Goal: Task Accomplishment & Management: Use online tool/utility

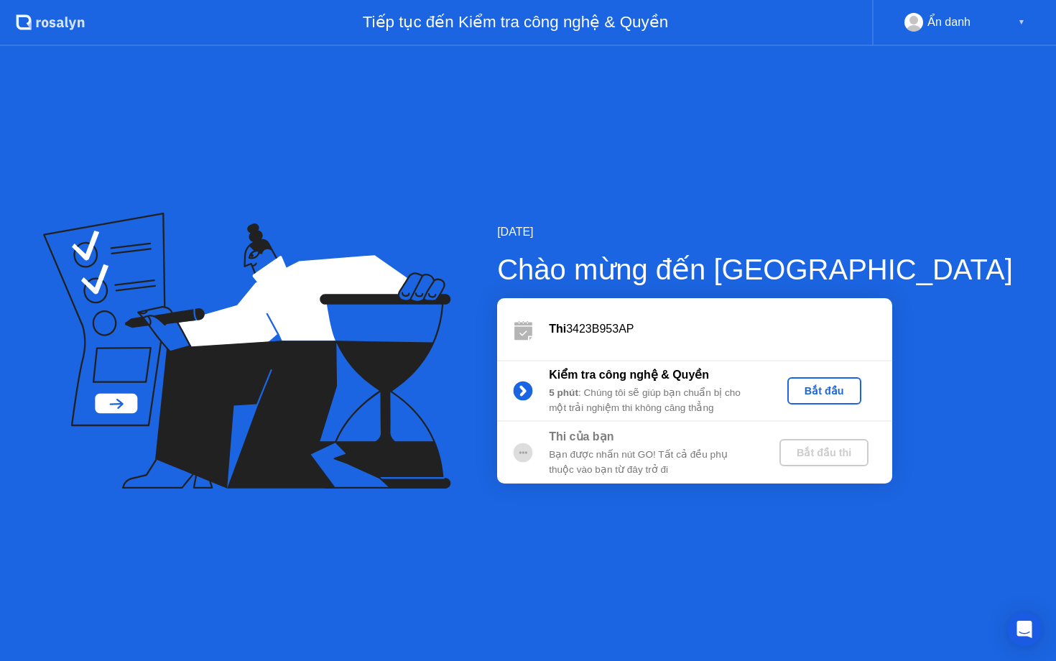
click at [856, 387] on div "Bắt đầu" at bounding box center [824, 390] width 63 height 11
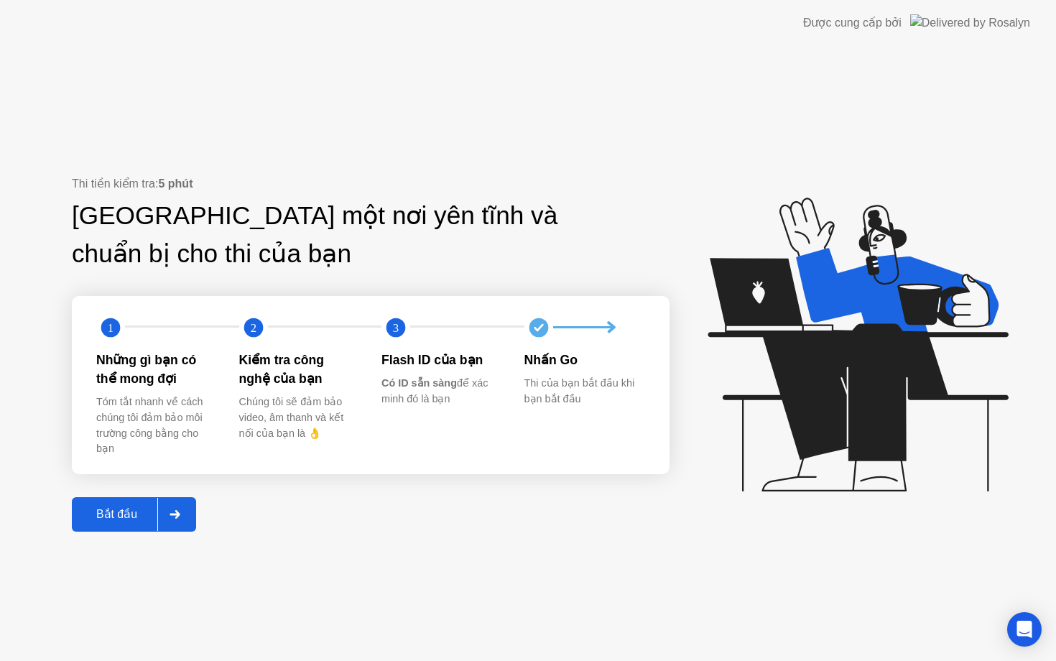
click at [178, 515] on icon at bounding box center [175, 514] width 10 height 9
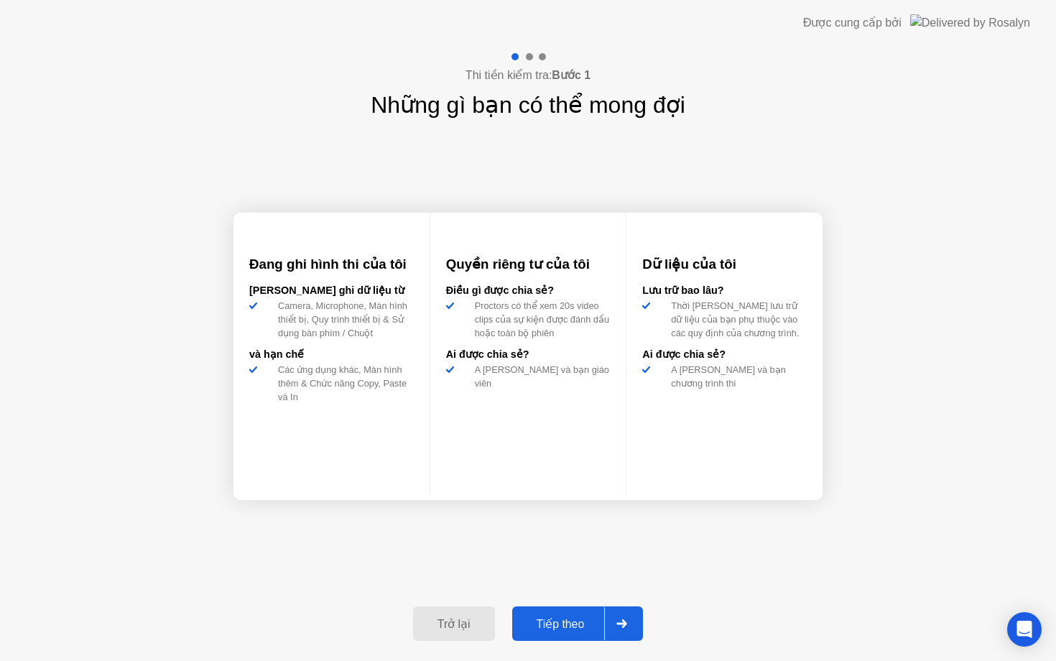
click at [618, 619] on icon at bounding box center [621, 623] width 11 height 9
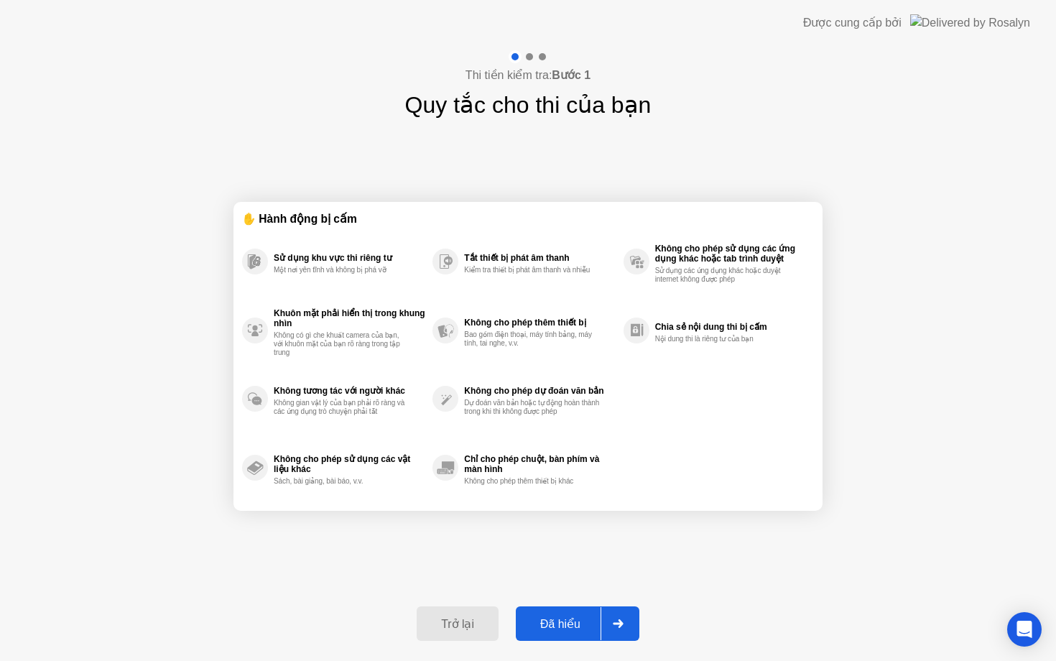
click at [583, 623] on div "Đã hiểu" at bounding box center [560, 624] width 80 height 14
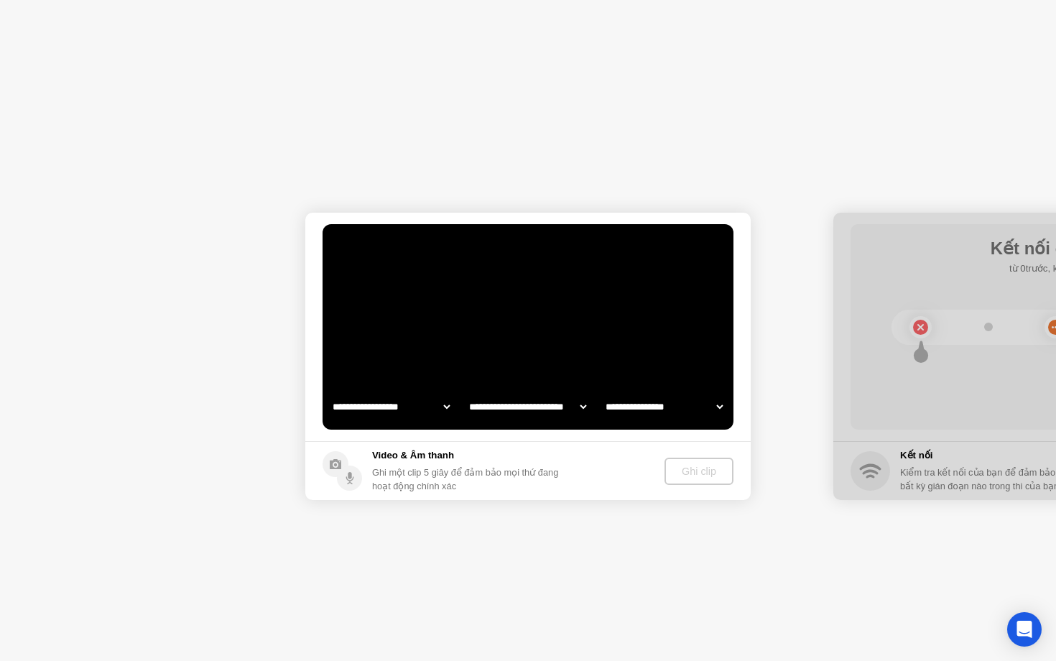
select select "**********"
select select "*******"
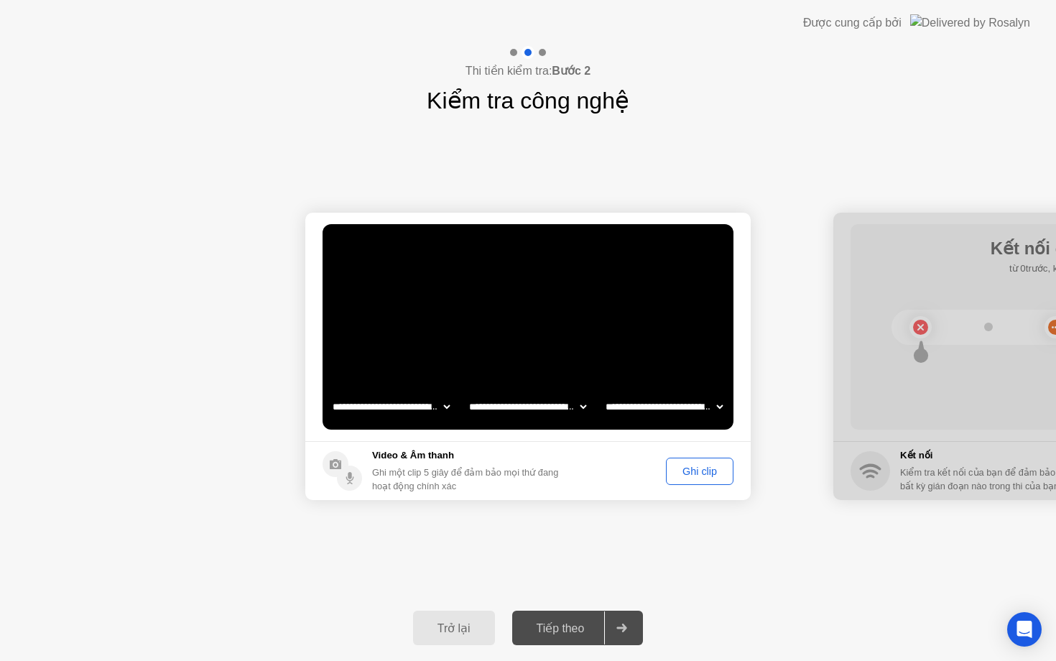
click at [693, 480] on button "Ghi clip" at bounding box center [700, 471] width 68 height 27
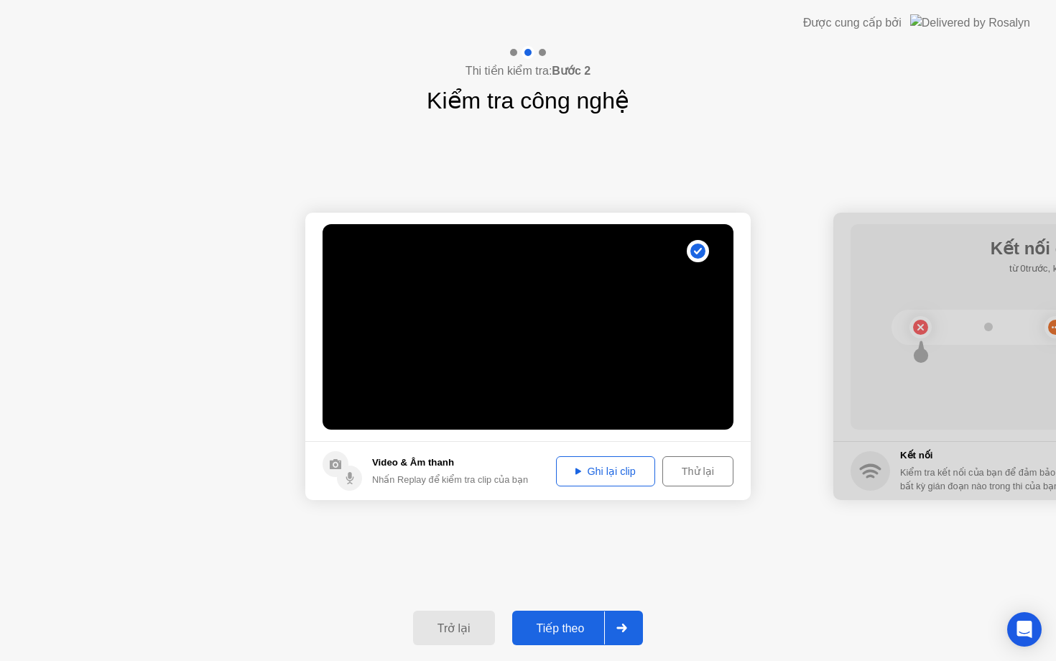
click at [619, 469] on div "Ghi lại clip" at bounding box center [605, 471] width 88 height 11
click at [619, 626] on icon at bounding box center [621, 628] width 11 height 9
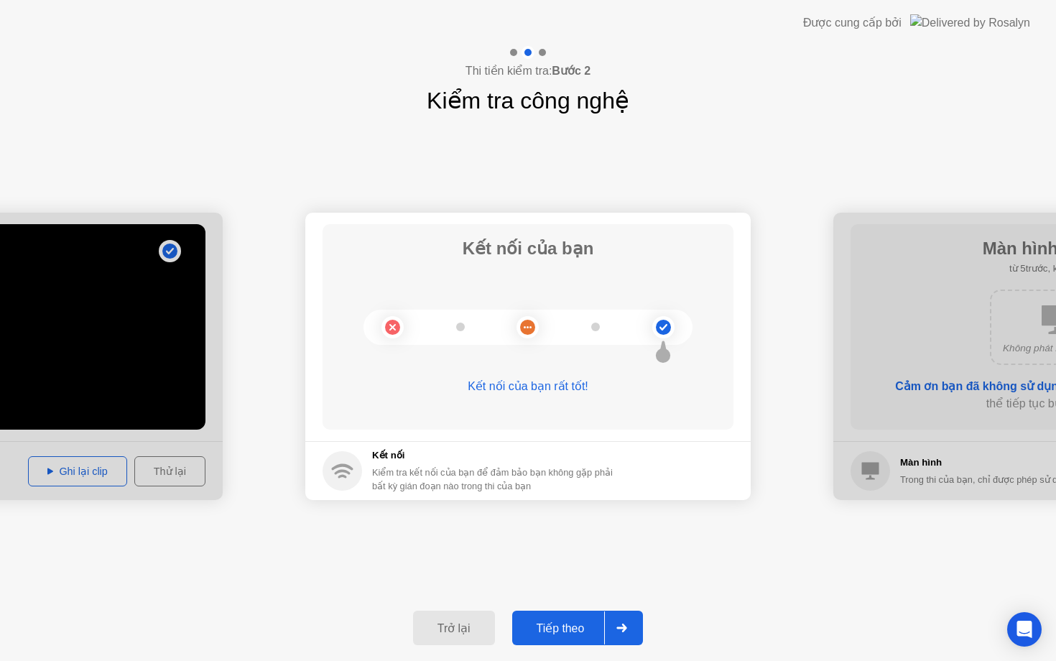
click at [619, 626] on icon at bounding box center [621, 628] width 11 height 9
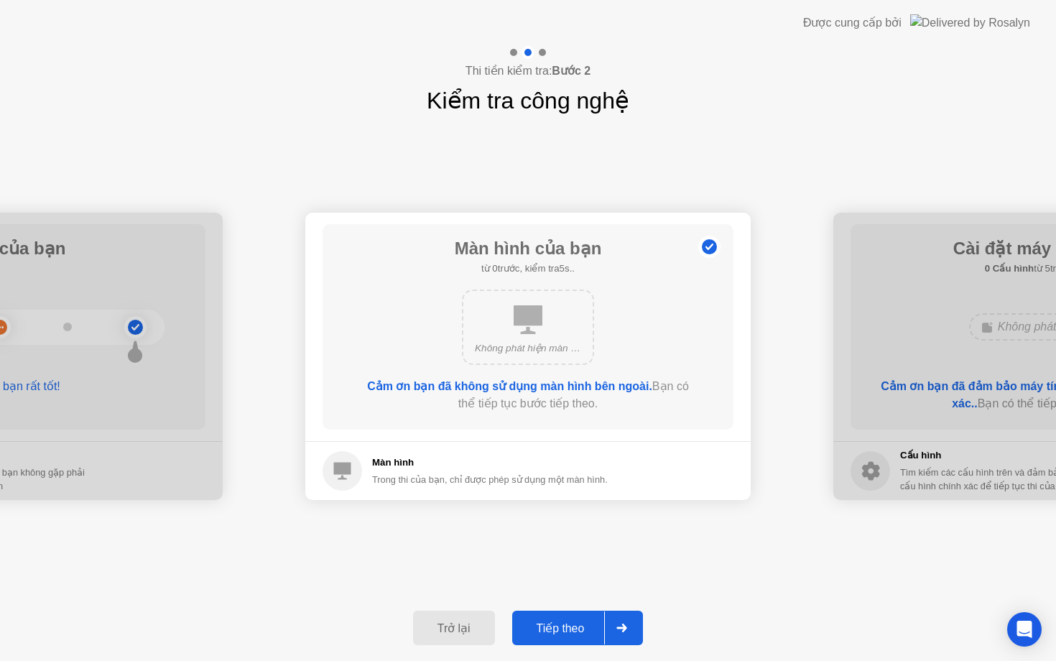
click at [619, 626] on icon at bounding box center [621, 628] width 11 height 9
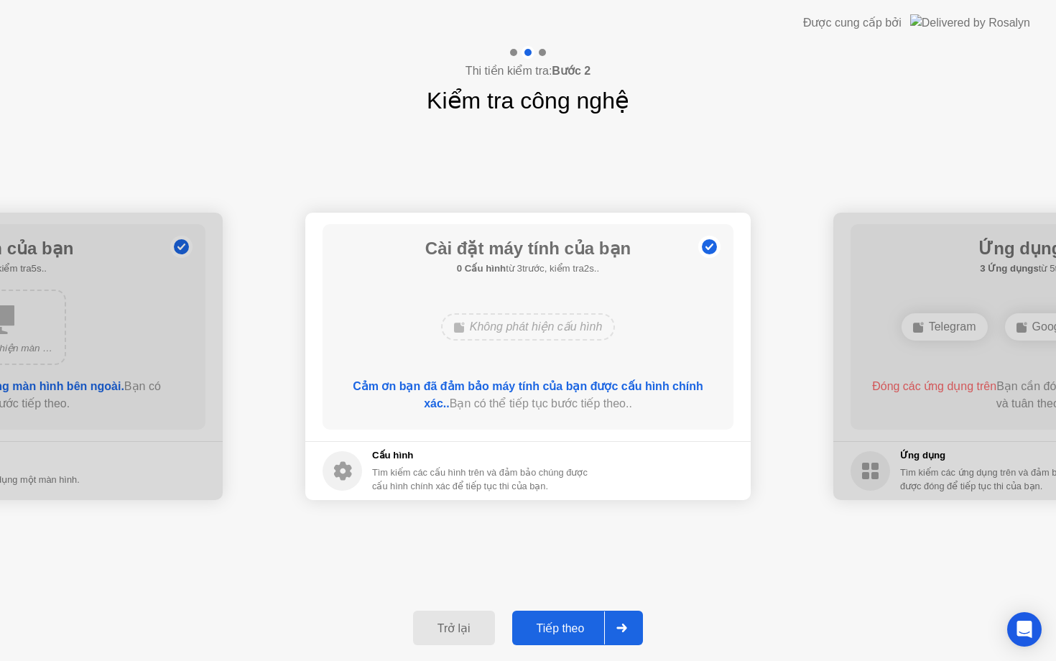
click at [619, 626] on icon at bounding box center [621, 628] width 11 height 9
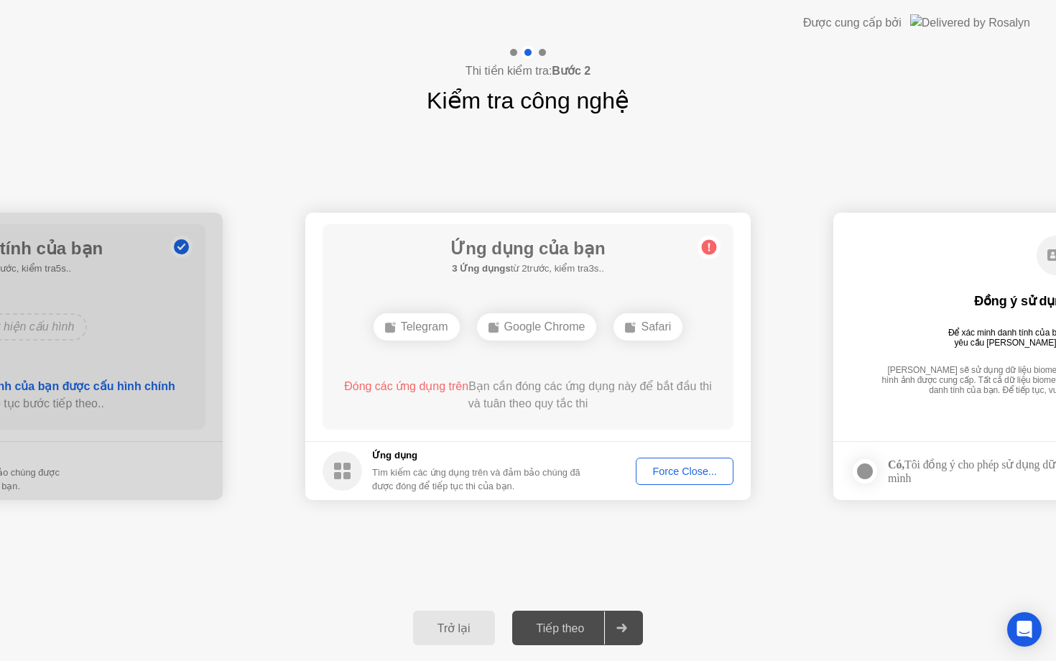
click at [684, 471] on div "Force Close..." at bounding box center [685, 471] width 88 height 11
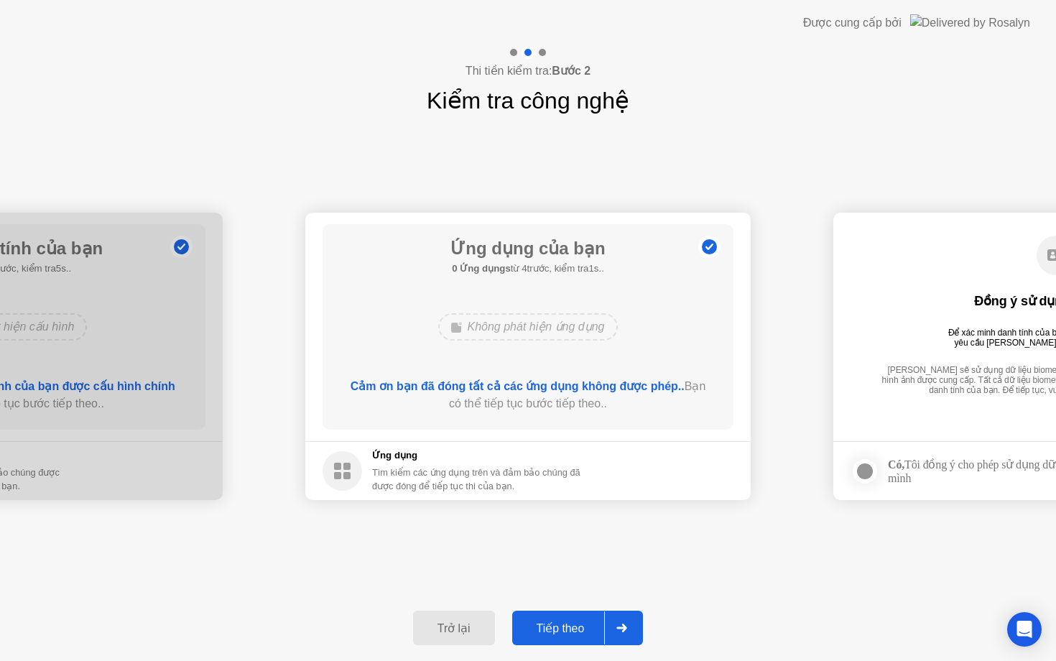
click at [625, 627] on icon at bounding box center [622, 628] width 10 height 9
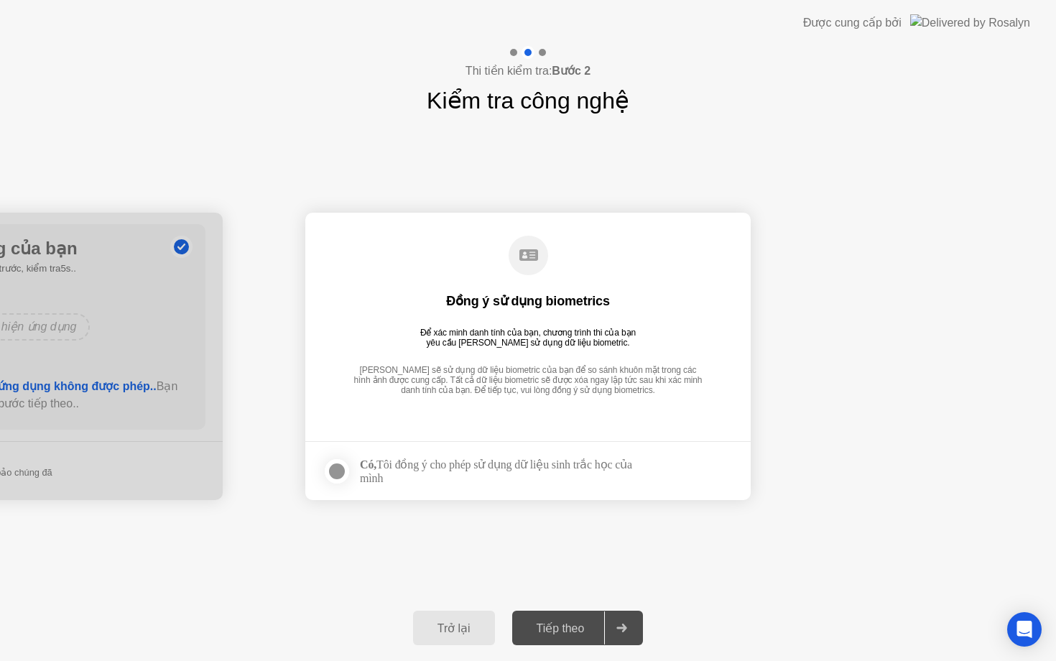
click at [337, 475] on div at bounding box center [336, 471] width 17 height 17
click at [634, 629] on div at bounding box center [621, 627] width 34 height 33
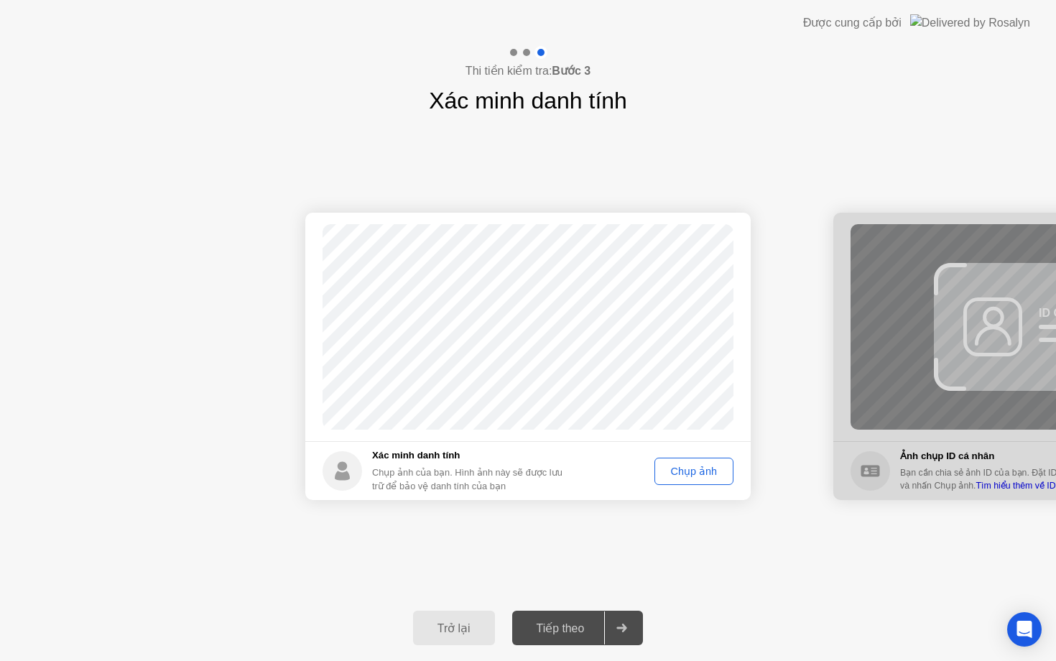
click at [680, 479] on button "Chụp ảnh" at bounding box center [694, 471] width 79 height 27
click at [680, 479] on button "Chụp lại" at bounding box center [697, 471] width 73 height 27
click at [681, 469] on div "Chụp ảnh" at bounding box center [694, 471] width 69 height 11
click at [621, 626] on icon at bounding box center [621, 628] width 11 height 9
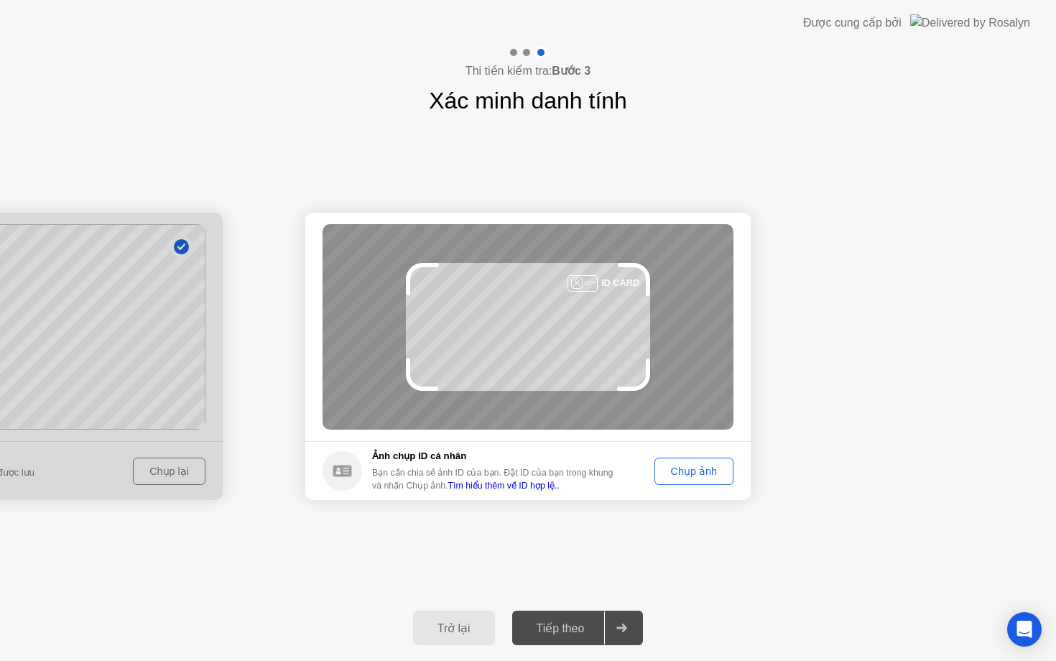
click at [694, 469] on div "Chụp ảnh" at bounding box center [694, 471] width 69 height 11
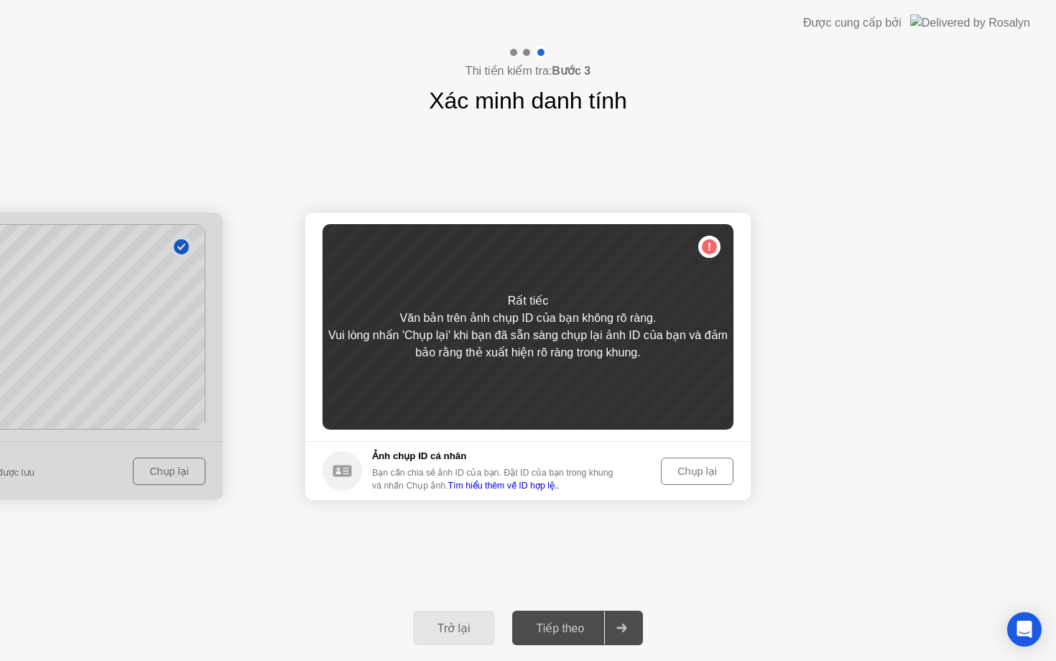
click at [695, 469] on div "Chụp lại" at bounding box center [697, 471] width 63 height 11
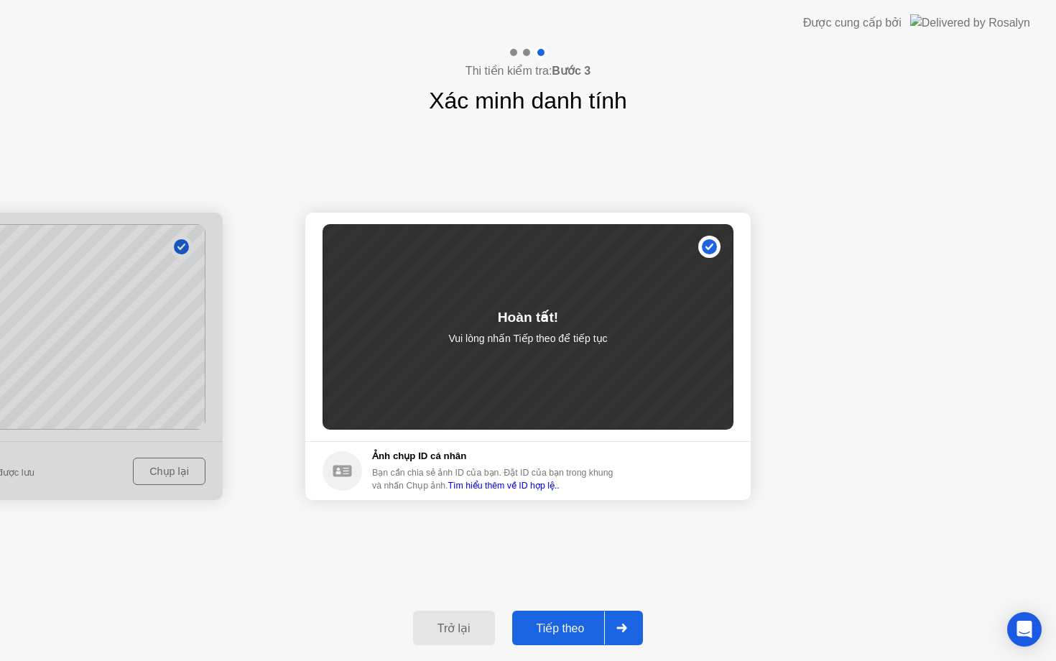
click at [576, 626] on div "Tiếp theo" at bounding box center [561, 628] width 88 height 14
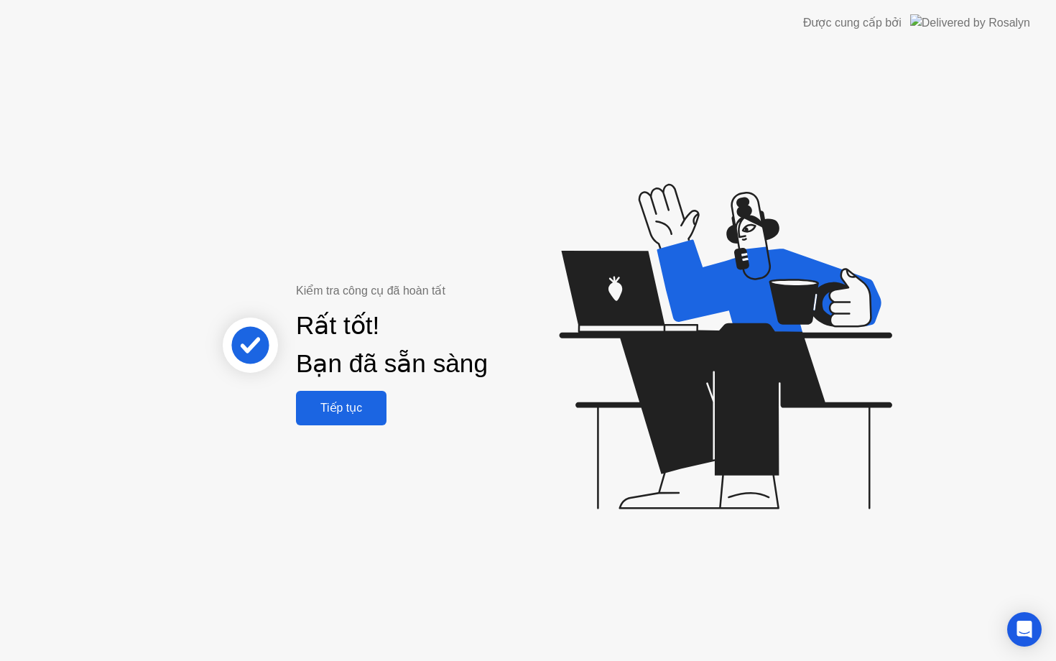
click at [337, 409] on div "Tiếp tục" at bounding box center [341, 408] width 82 height 14
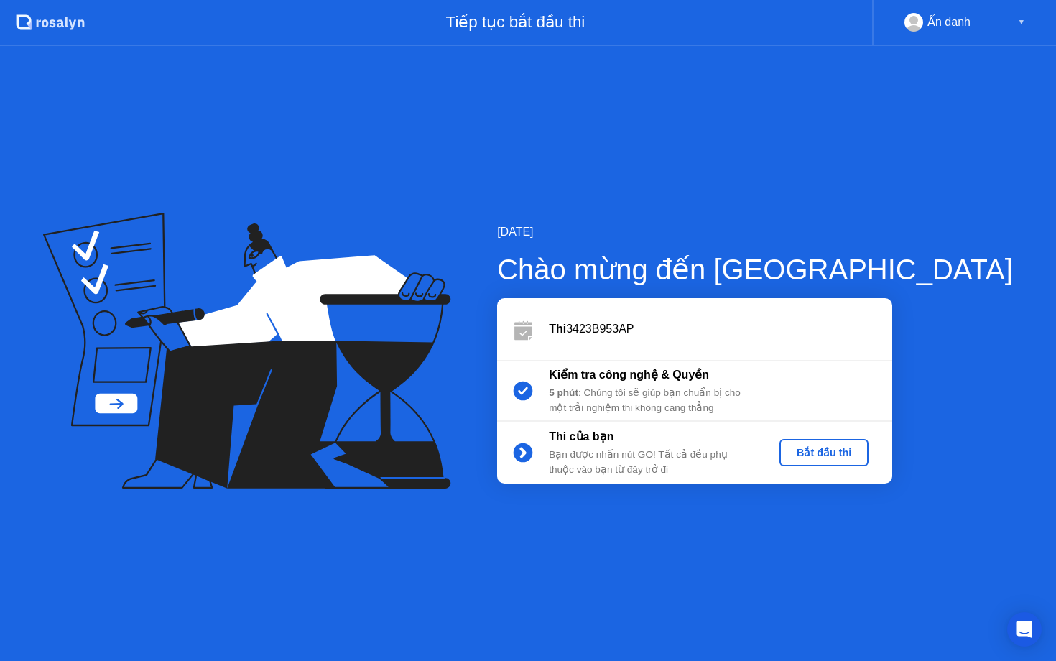
click at [863, 447] on div "Bắt đầu thi" at bounding box center [824, 452] width 78 height 11
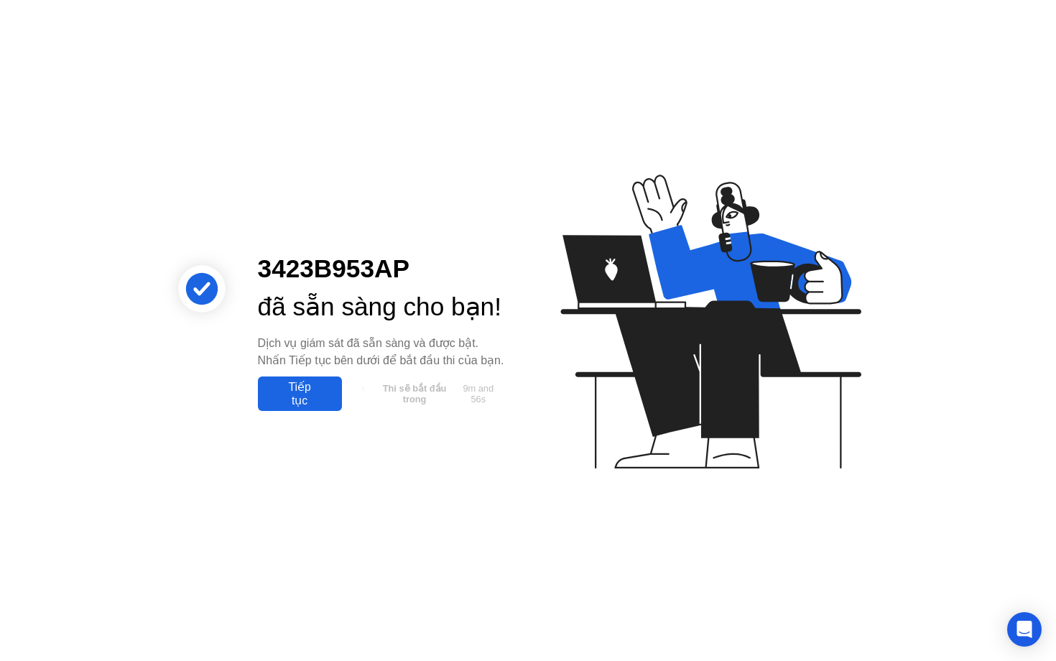
click at [309, 407] on div "Tiếp tục" at bounding box center [299, 393] width 75 height 27
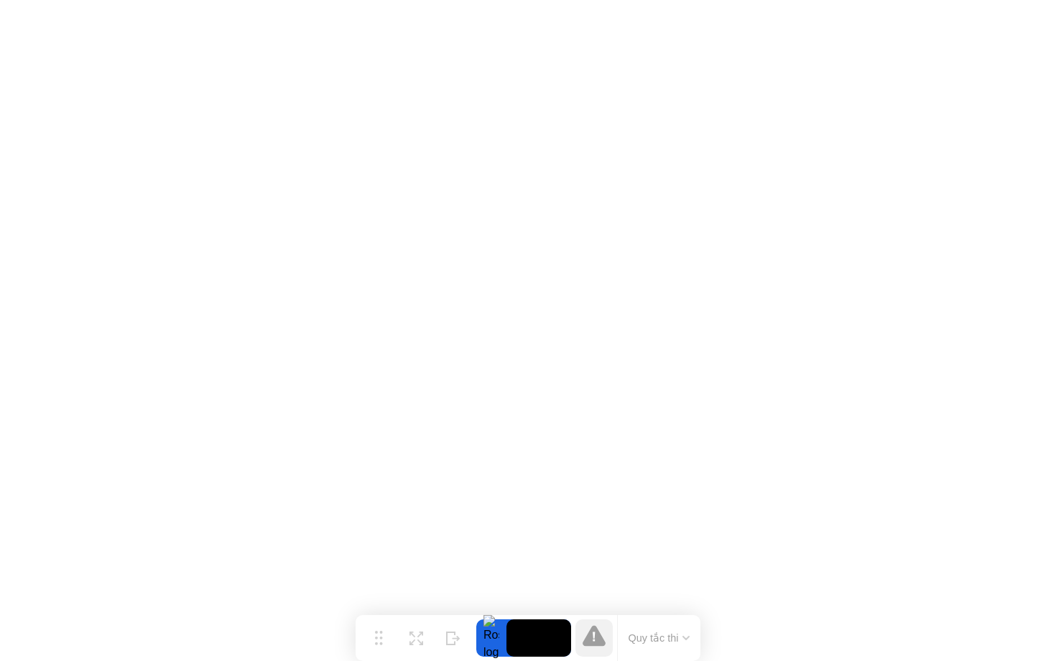
click at [681, 633] on button "Quy tắc thi" at bounding box center [659, 638] width 70 height 13
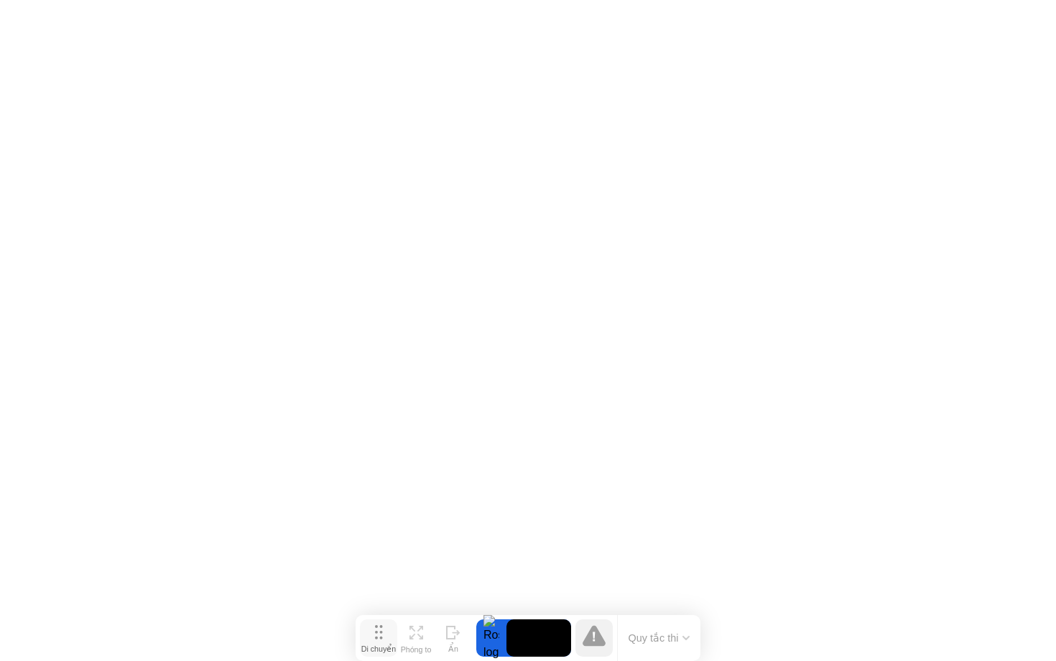
click at [378, 644] on div "Di chuyển" at bounding box center [378, 648] width 34 height 9
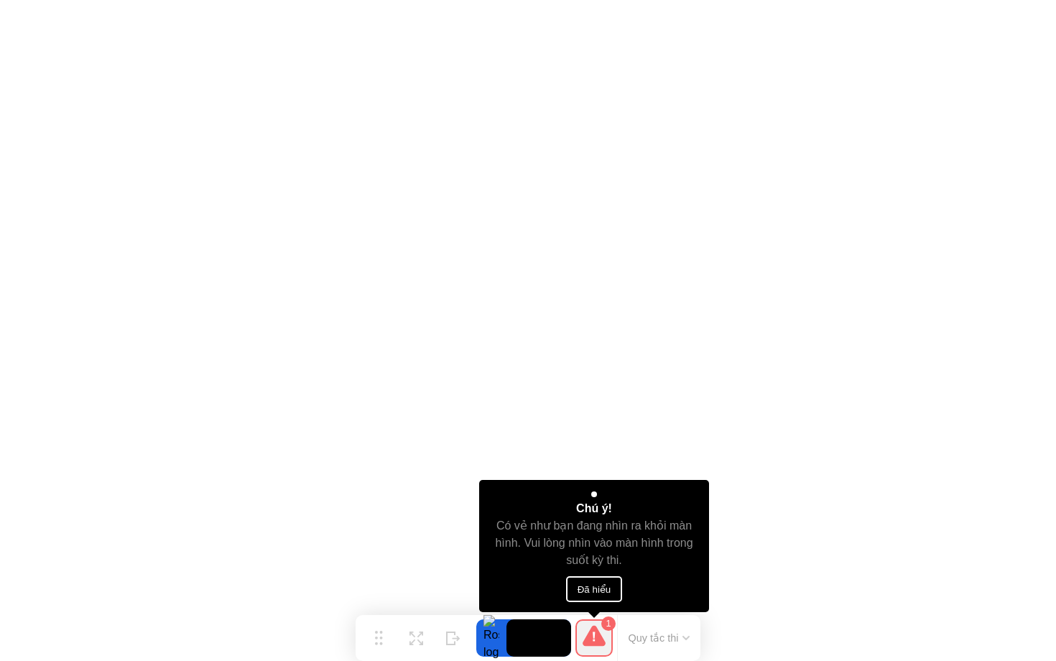
click at [596, 586] on button "Đã hiểu" at bounding box center [594, 589] width 57 height 26
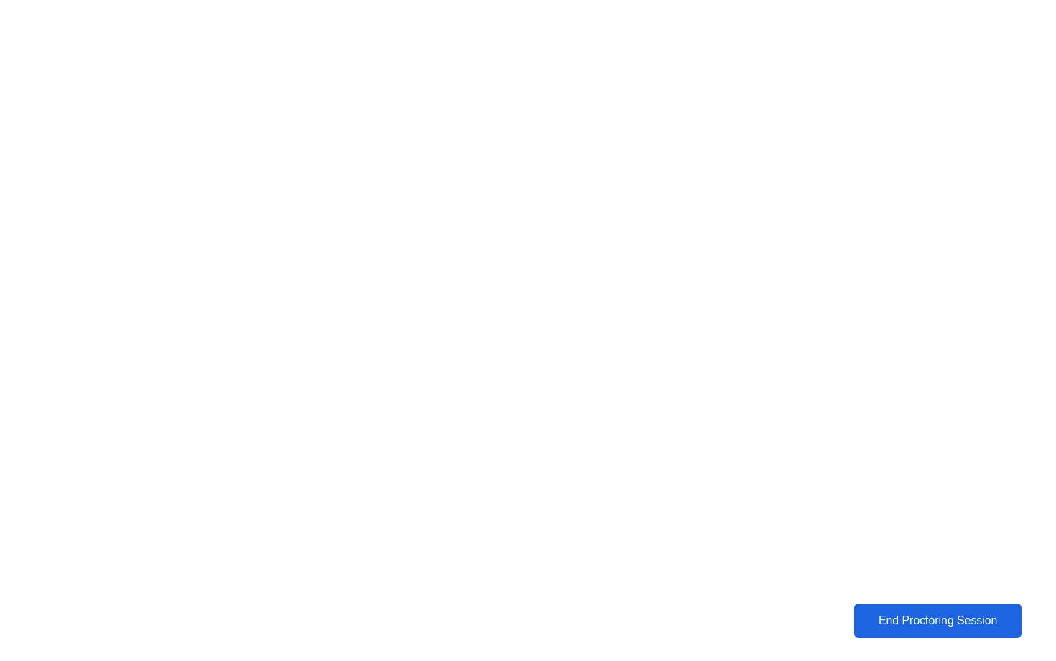
click at [939, 619] on div "End Proctoring Session" at bounding box center [938, 620] width 159 height 13
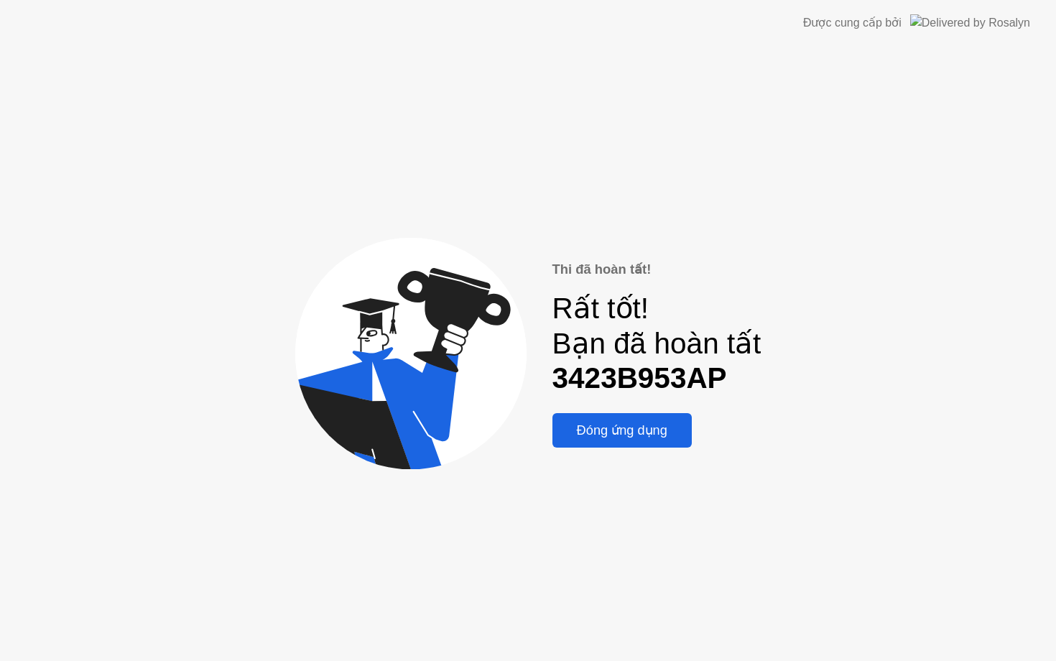
click at [652, 424] on div "Đóng ứng dụng" at bounding box center [622, 430] width 131 height 16
